Goal: Task Accomplishment & Management: Manage account settings

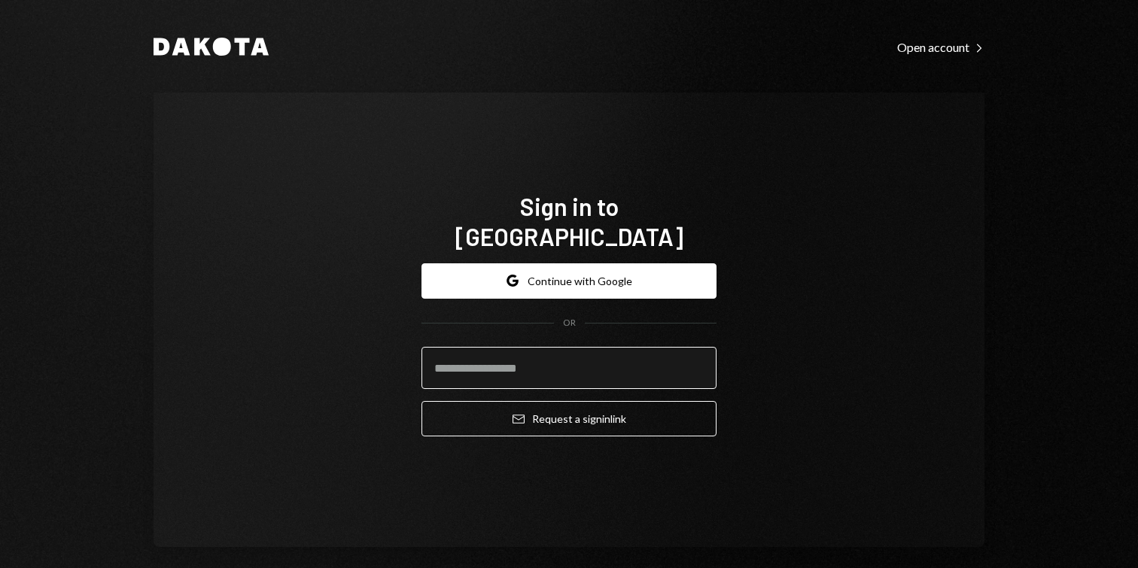
click at [579, 351] on input "email" at bounding box center [568, 368] width 295 height 42
type input "**********"
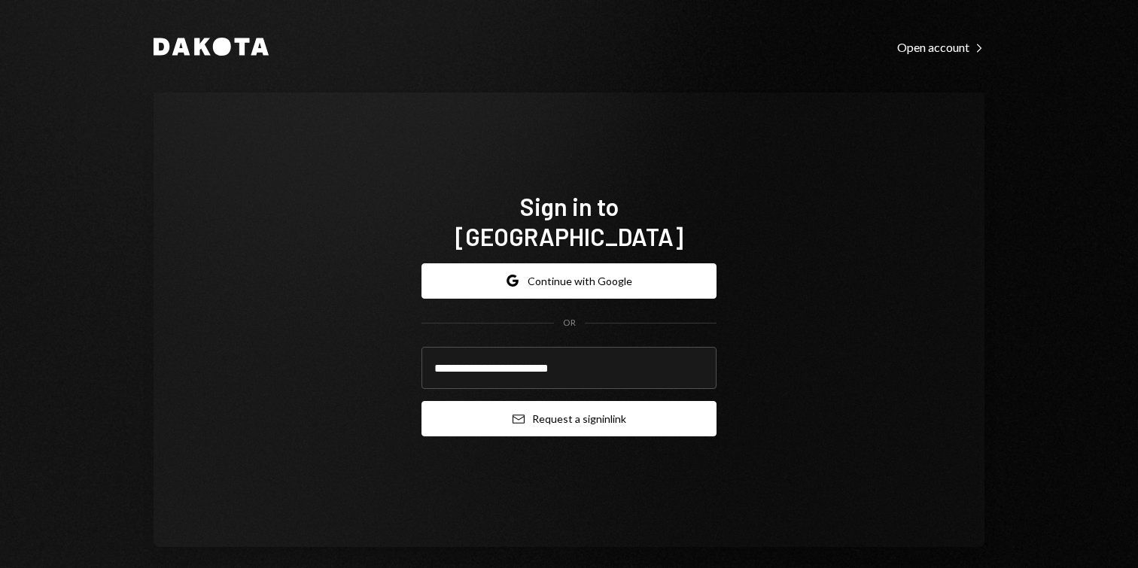
click at [546, 413] on button "Email Request a sign in link" at bounding box center [568, 418] width 295 height 35
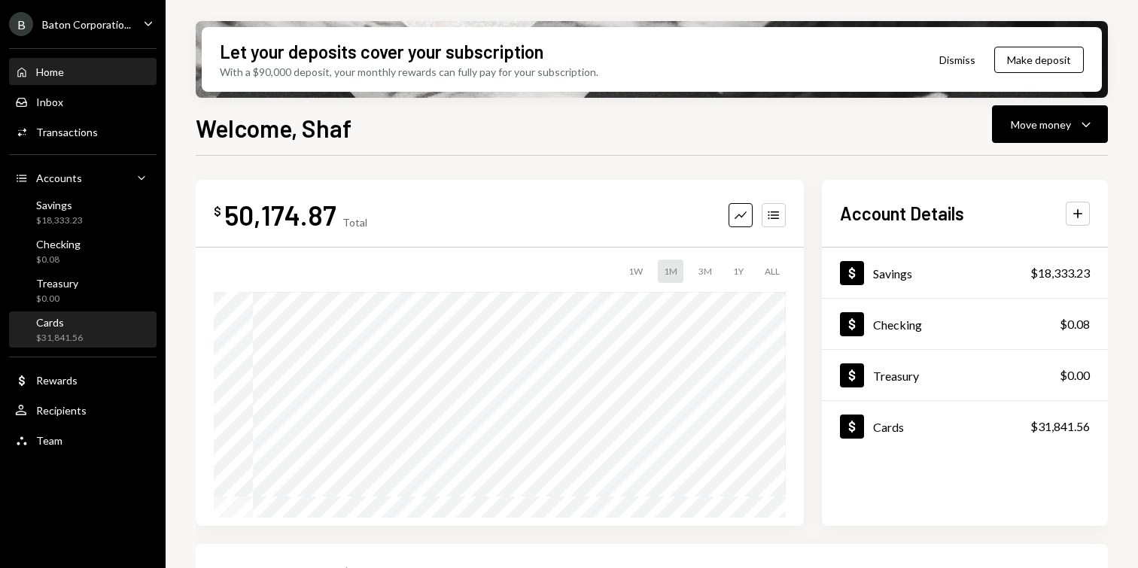
click at [77, 335] on div "$31,841.56" at bounding box center [59, 338] width 47 height 13
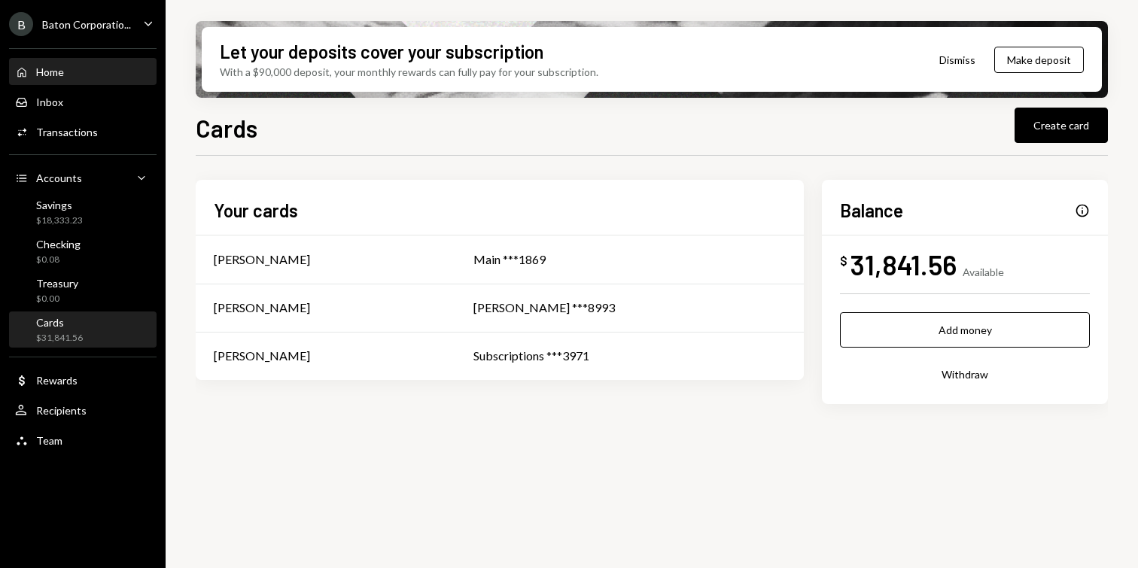
click at [56, 76] on div "Home" at bounding box center [50, 71] width 28 height 13
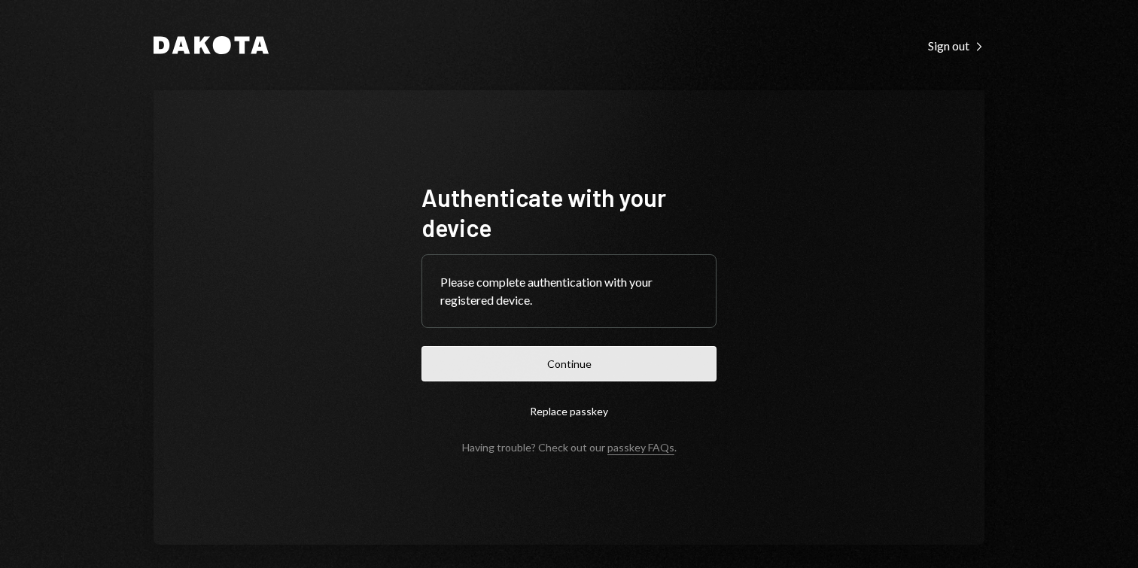
click at [674, 350] on button "Continue" at bounding box center [568, 363] width 295 height 35
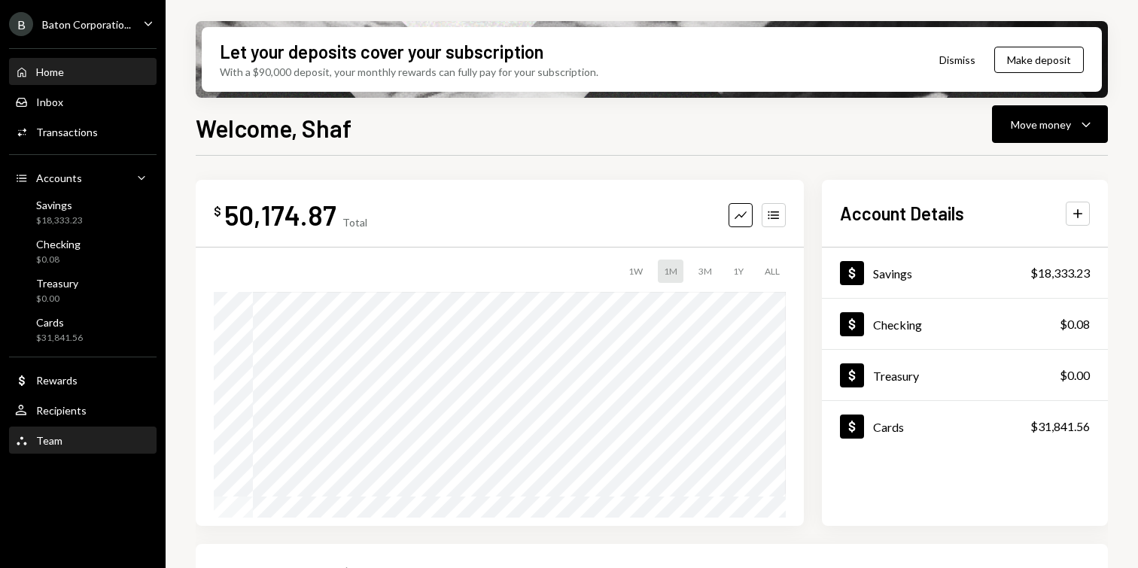
click at [88, 437] on div "Team Team" at bounding box center [82, 441] width 135 height 14
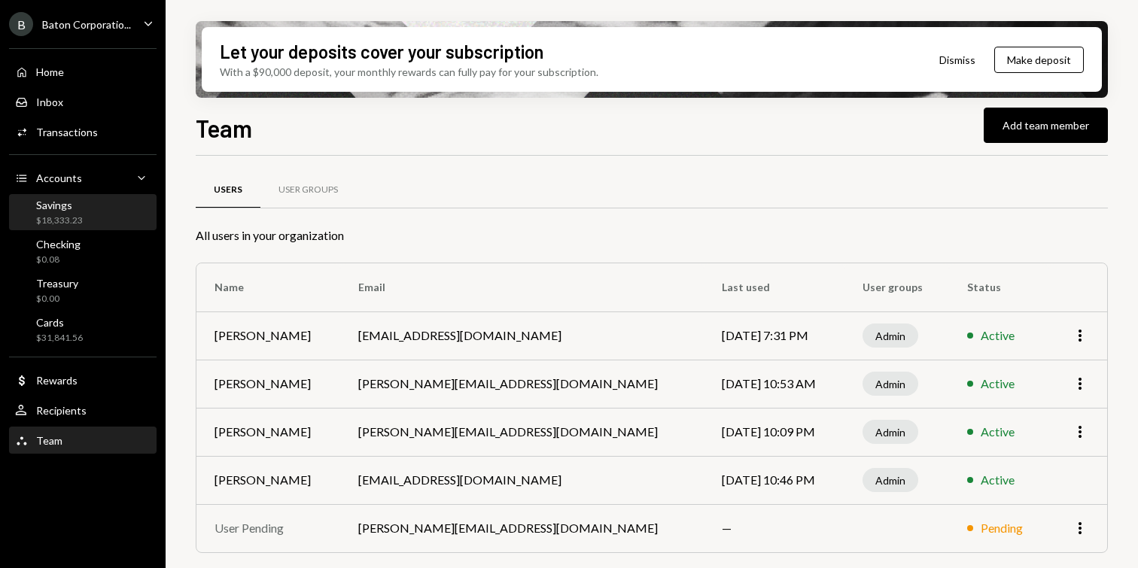
click at [87, 208] on div "Savings $18,333.23" at bounding box center [82, 213] width 135 height 29
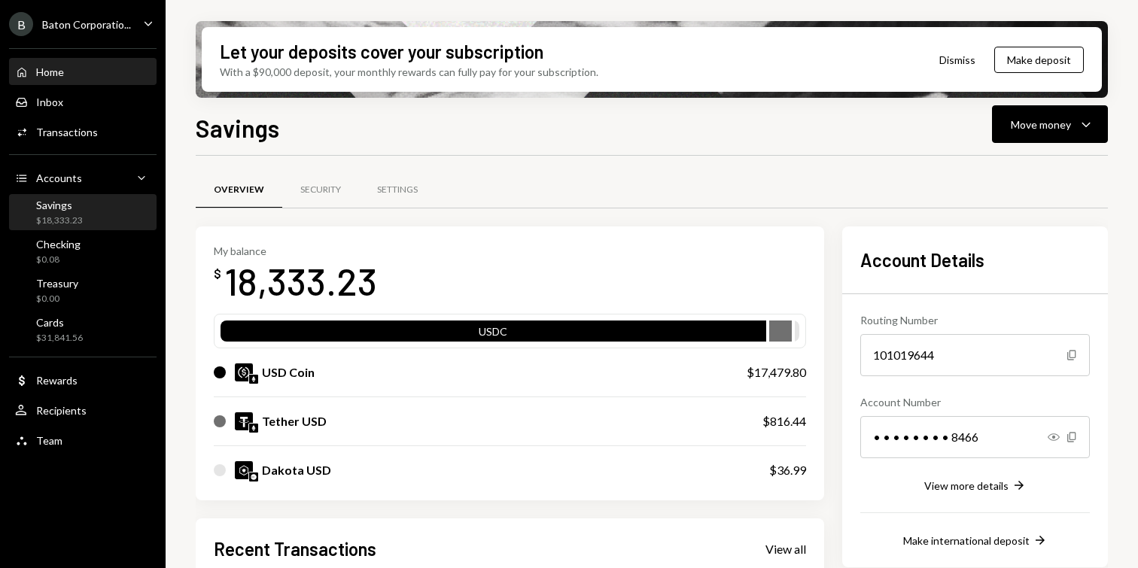
click at [71, 71] on div "Home Home" at bounding box center [82, 72] width 135 height 14
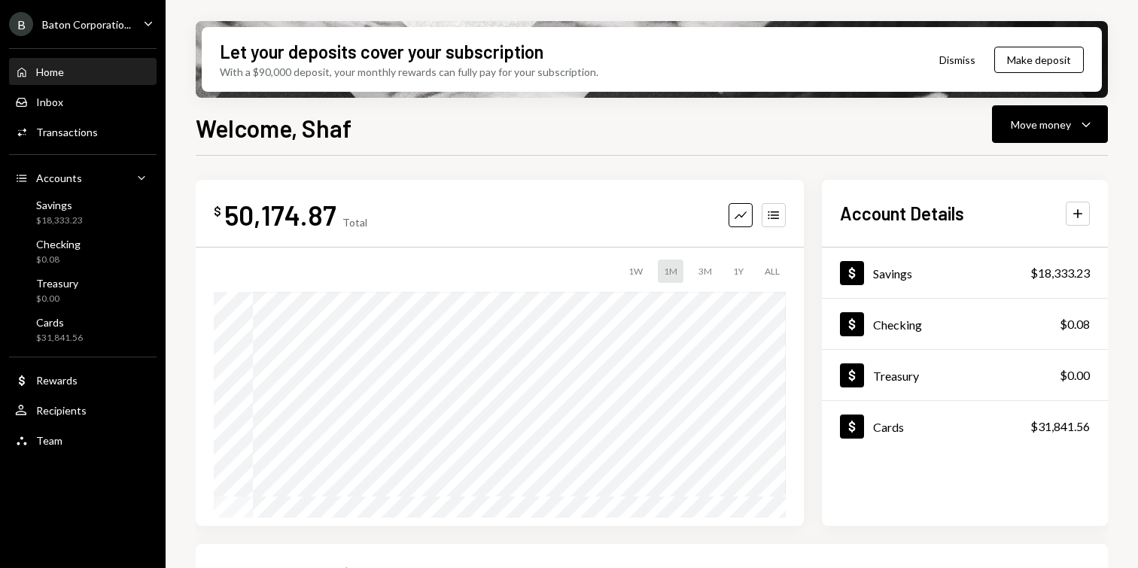
click at [138, 29] on div "B Baton Corporatio... Caret Down" at bounding box center [83, 24] width 166 height 24
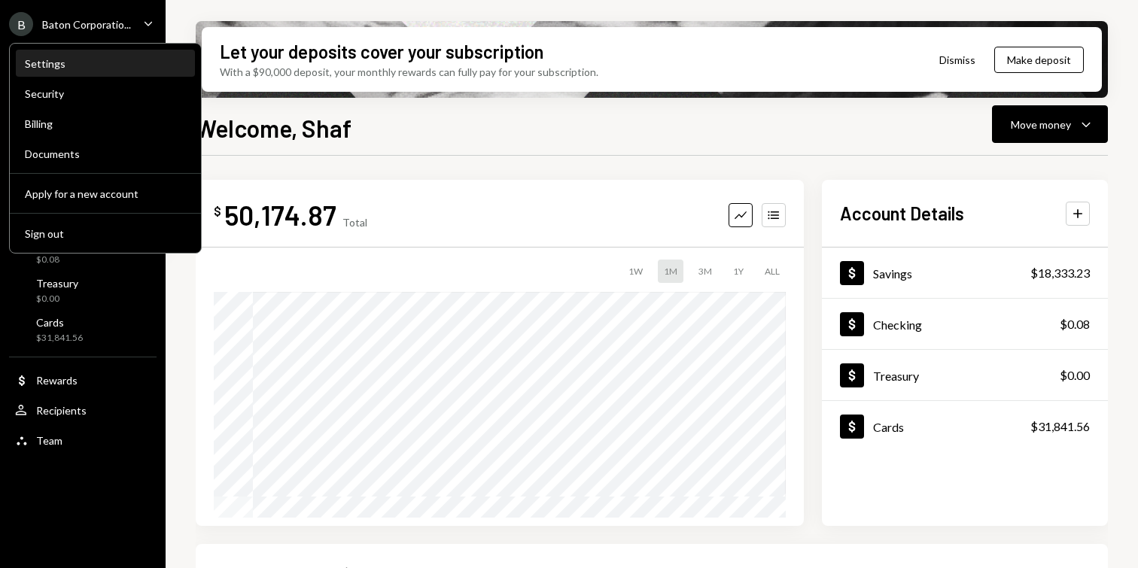
click at [69, 70] on div "Settings" at bounding box center [105, 64] width 161 height 26
